Goal: Navigation & Orientation: Understand site structure

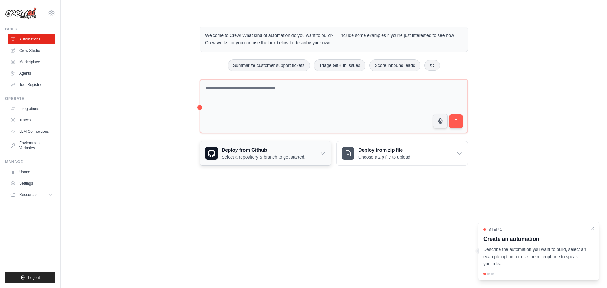
click at [318, 151] on div "Deploy from Github Select a repository & branch to get started." at bounding box center [265, 153] width 131 height 24
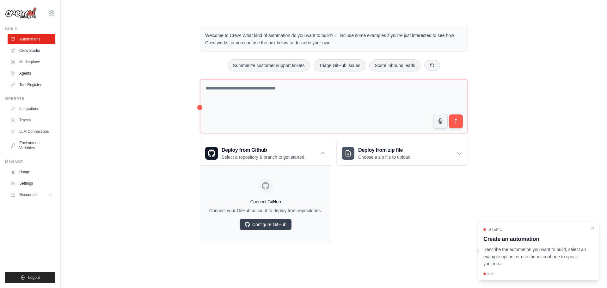
click at [162, 167] on div "Welcome to Crew! What kind of automation do you want to build? I'll include som…" at bounding box center [334, 134] width 526 height 237
click at [27, 73] on link "Agents" at bounding box center [32, 73] width 48 height 10
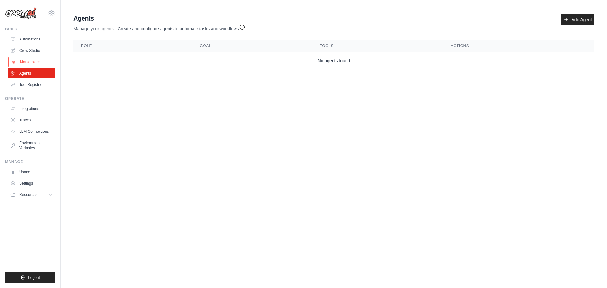
click at [38, 62] on link "Marketplace" at bounding box center [32, 62] width 48 height 10
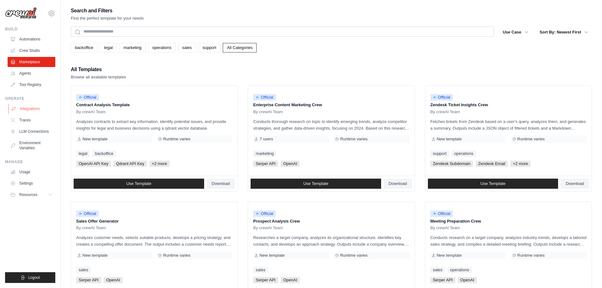
click at [37, 107] on link "Integrations" at bounding box center [32, 109] width 48 height 10
